Goal: Find specific page/section: Find specific page/section

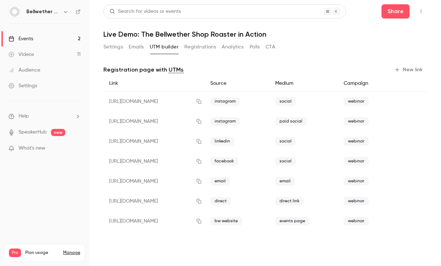
click at [67, 38] on link "Events 2" at bounding box center [44, 39] width 89 height 16
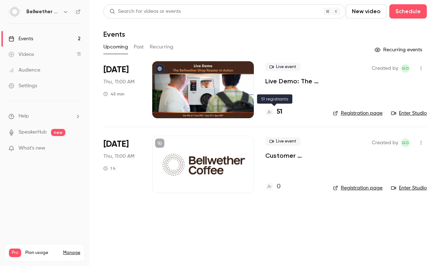
click at [277, 110] on h4 "51" at bounding box center [280, 112] width 6 height 10
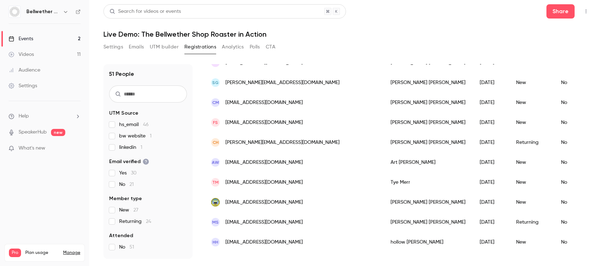
scroll to position [877, 0]
